Goal: Information Seeking & Learning: Learn about a topic

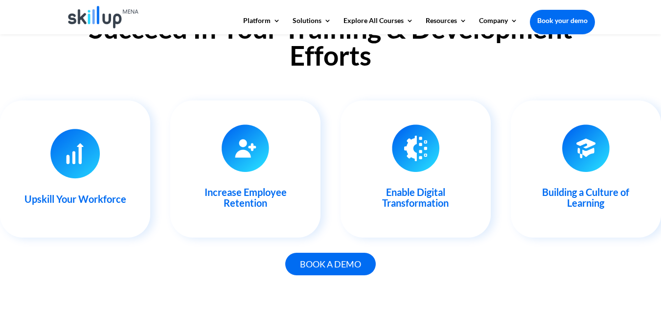
scroll to position [1028, 0]
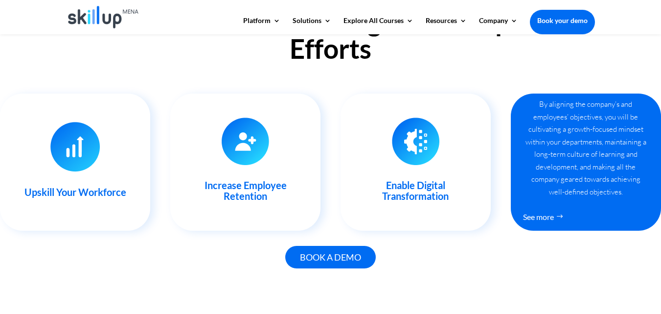
click at [588, 156] on div "By aligning the company’s and employees’ objectives, you will be cultivating a …" at bounding box center [586, 148] width 126 height 100
click at [538, 214] on link "See more" at bounding box center [546, 217] width 46 height 18
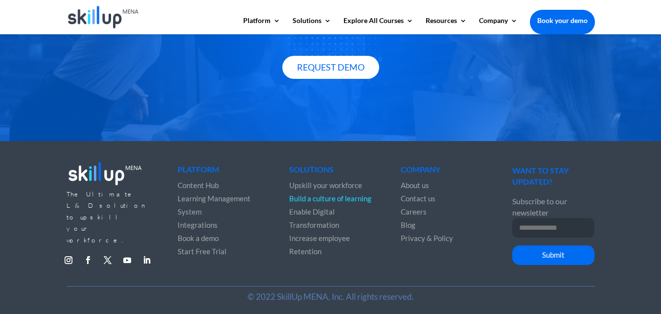
scroll to position [1264, 0]
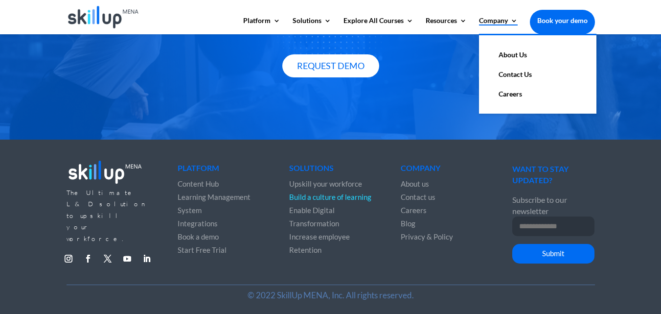
click at [493, 23] on link "Company" at bounding box center [498, 25] width 39 height 17
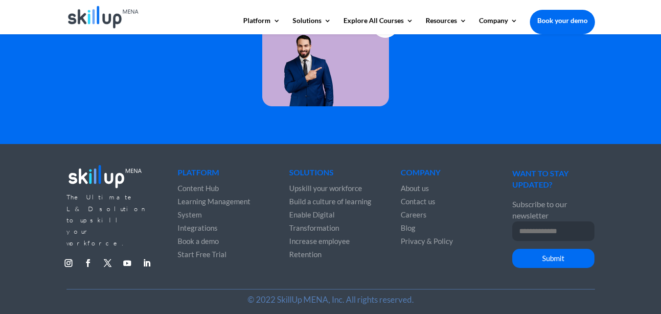
scroll to position [2532, 0]
